Goal: Task Accomplishment & Management: Complete application form

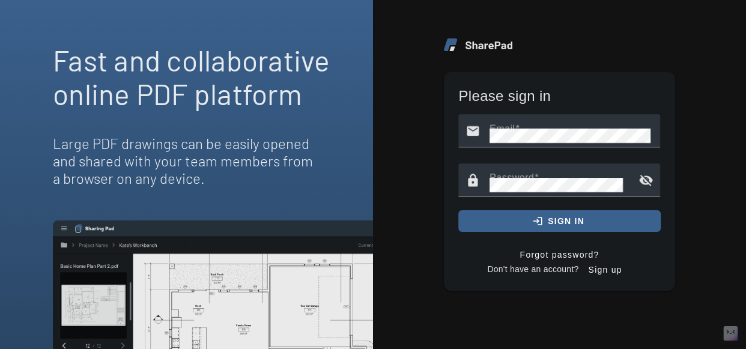
click at [571, 229] on span "sign in" at bounding box center [566, 221] width 37 height 22
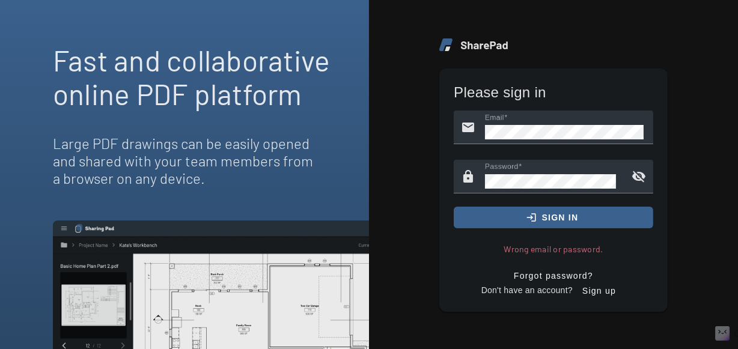
click at [607, 293] on span "Sign up" at bounding box center [599, 291] width 34 height 22
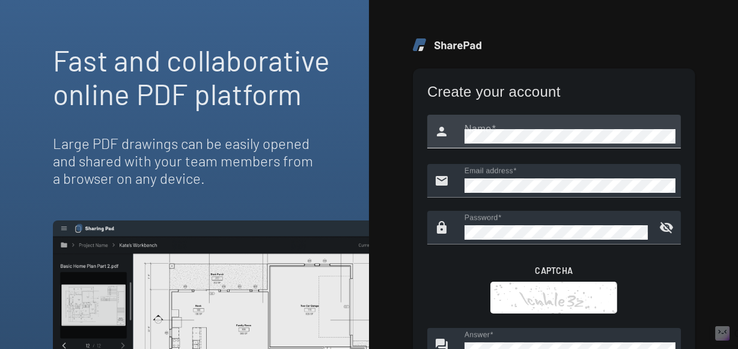
click at [451, 138] on mat-icon "person" at bounding box center [441, 131] width 29 height 29
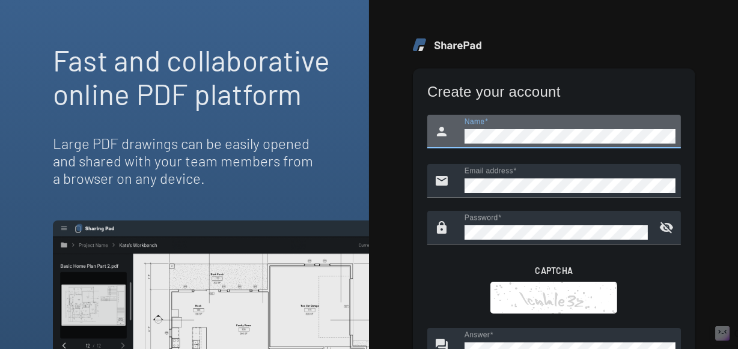
click at [174, 187] on div "Fast and collaborative online PDF platform Large PDF drawings can be easily ope…" at bounding box center [369, 174] width 738 height 349
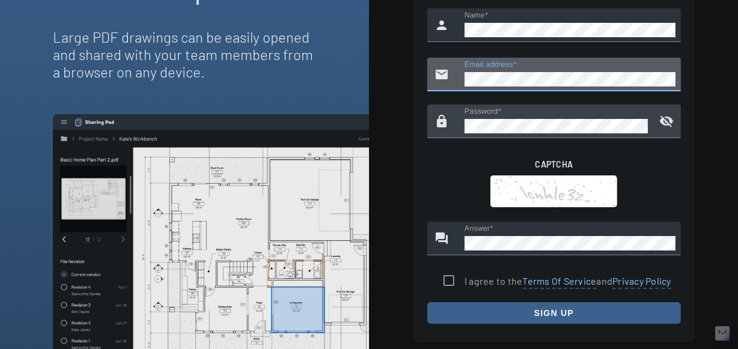
scroll to position [109, 0]
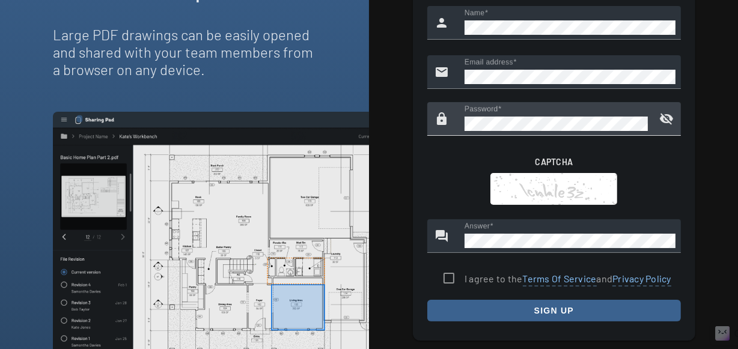
click at [667, 113] on mat-icon "visibility_off" at bounding box center [666, 119] width 29 height 29
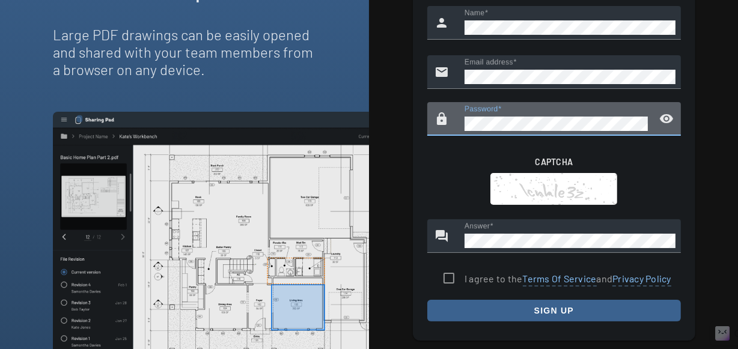
click at [408, 125] on main "Create your account person Name email Email address lock Password visibility CA…" at bounding box center [553, 143] width 369 height 505
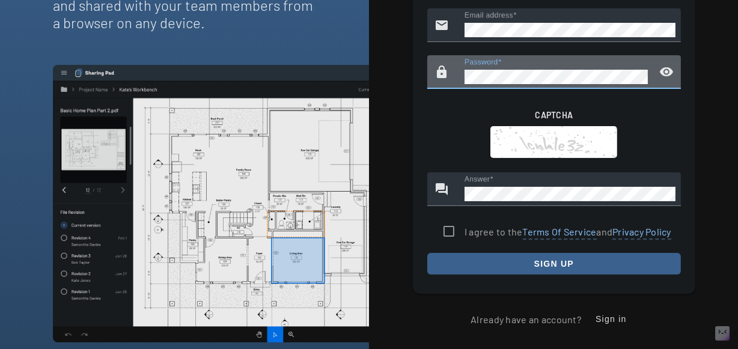
click at [469, 112] on div "CAPTCHA" at bounding box center [553, 139] width 253 height 68
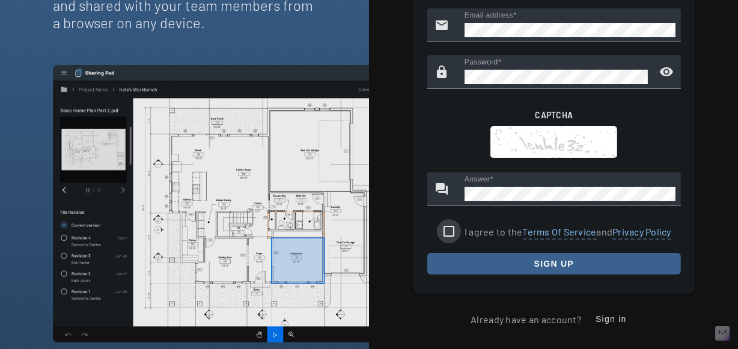
click at [452, 231] on input "I agree to the Terms Of Service and Privacy Policy" at bounding box center [449, 231] width 24 height 24
checkbox input "true"
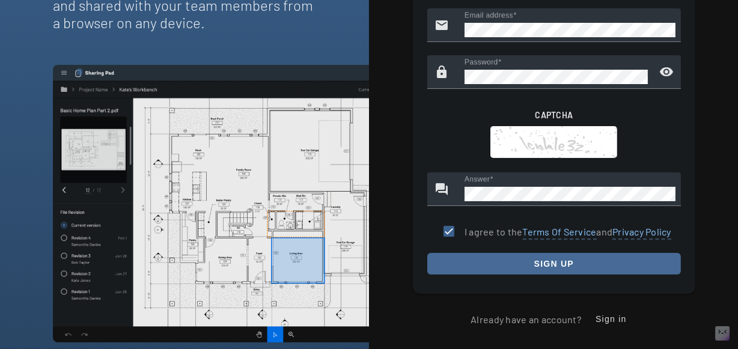
click at [545, 265] on span "sign up" at bounding box center [554, 264] width 40 height 22
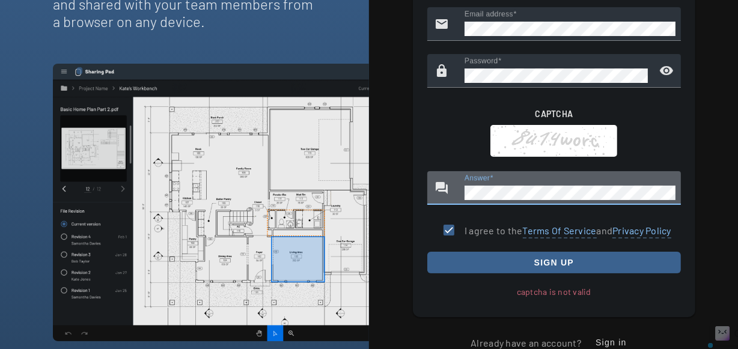
click at [422, 195] on div "Create your account person Name email Email address lock Password visibility CA…" at bounding box center [554, 114] width 282 height 405
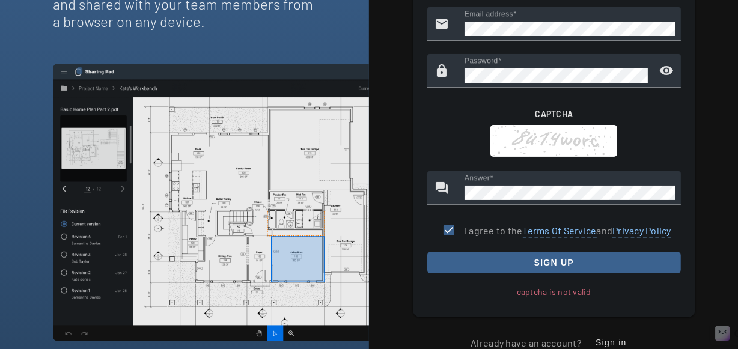
click at [423, 195] on div "Create your account person Name email Email address lock Password visibility CA…" at bounding box center [554, 114] width 282 height 405
click at [568, 263] on span "sign up" at bounding box center [554, 263] width 40 height 22
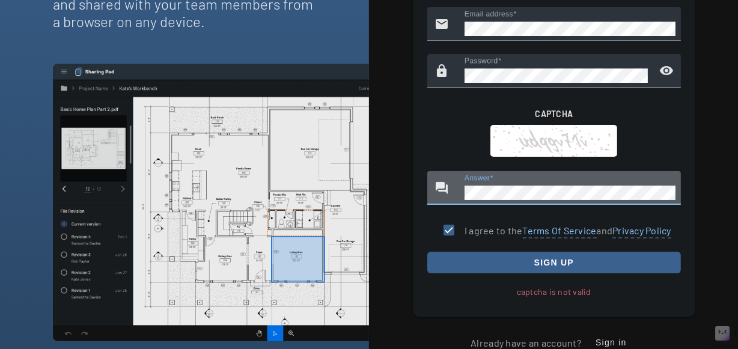
click at [348, 179] on div "Fast and collaborative online PDF platform Large PDF drawings can be easily ope…" at bounding box center [369, 17] width 738 height 349
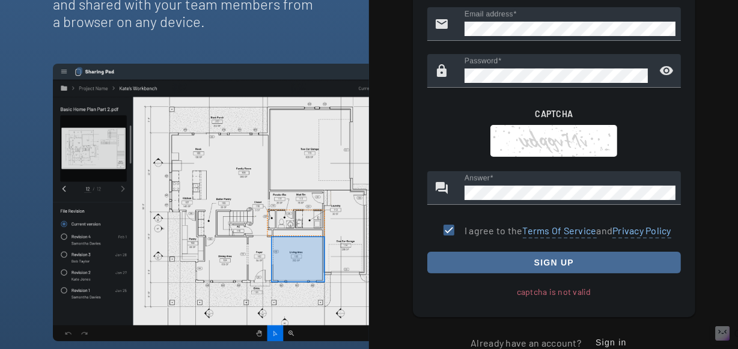
click at [624, 259] on span "submit" at bounding box center [553, 262] width 253 height 29
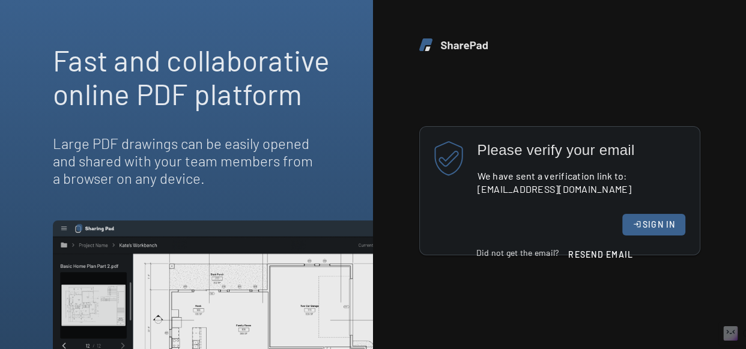
click at [577, 154] on h6 "Please verify your email" at bounding box center [589, 149] width 222 height 17
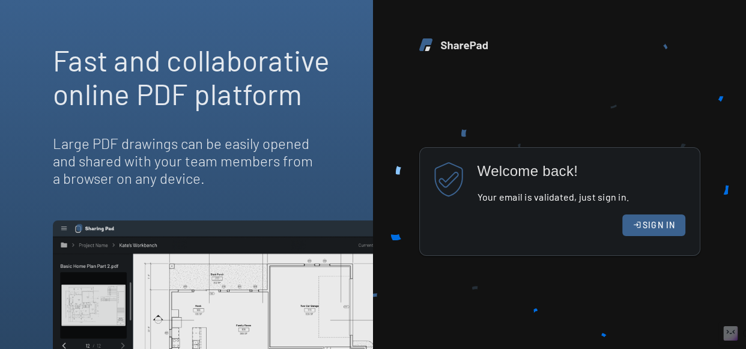
click at [668, 228] on span "SIGN IN" at bounding box center [659, 225] width 33 height 10
